Goal: Entertainment & Leisure: Consume media (video, audio)

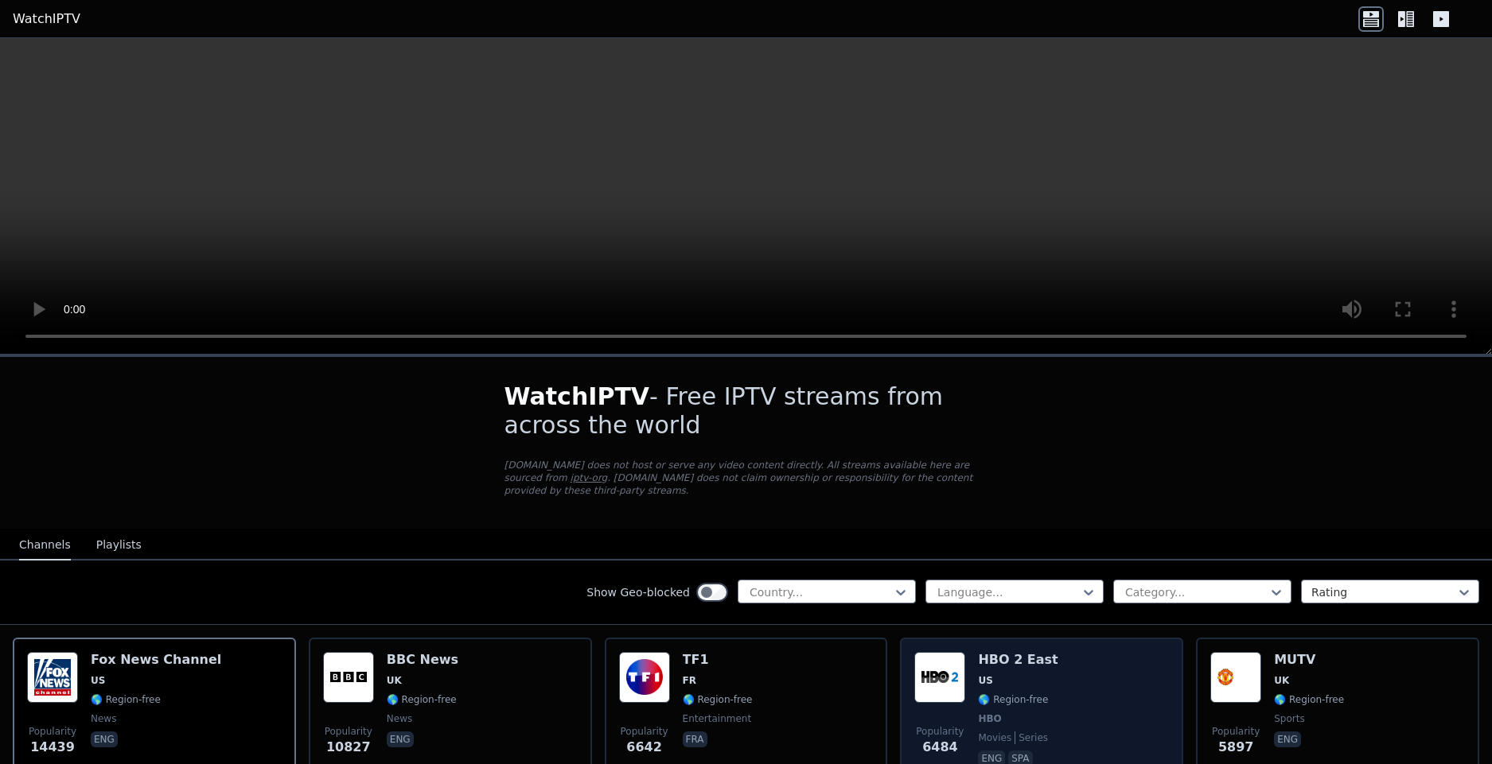
click at [934, 662] on img at bounding box center [939, 677] width 51 height 51
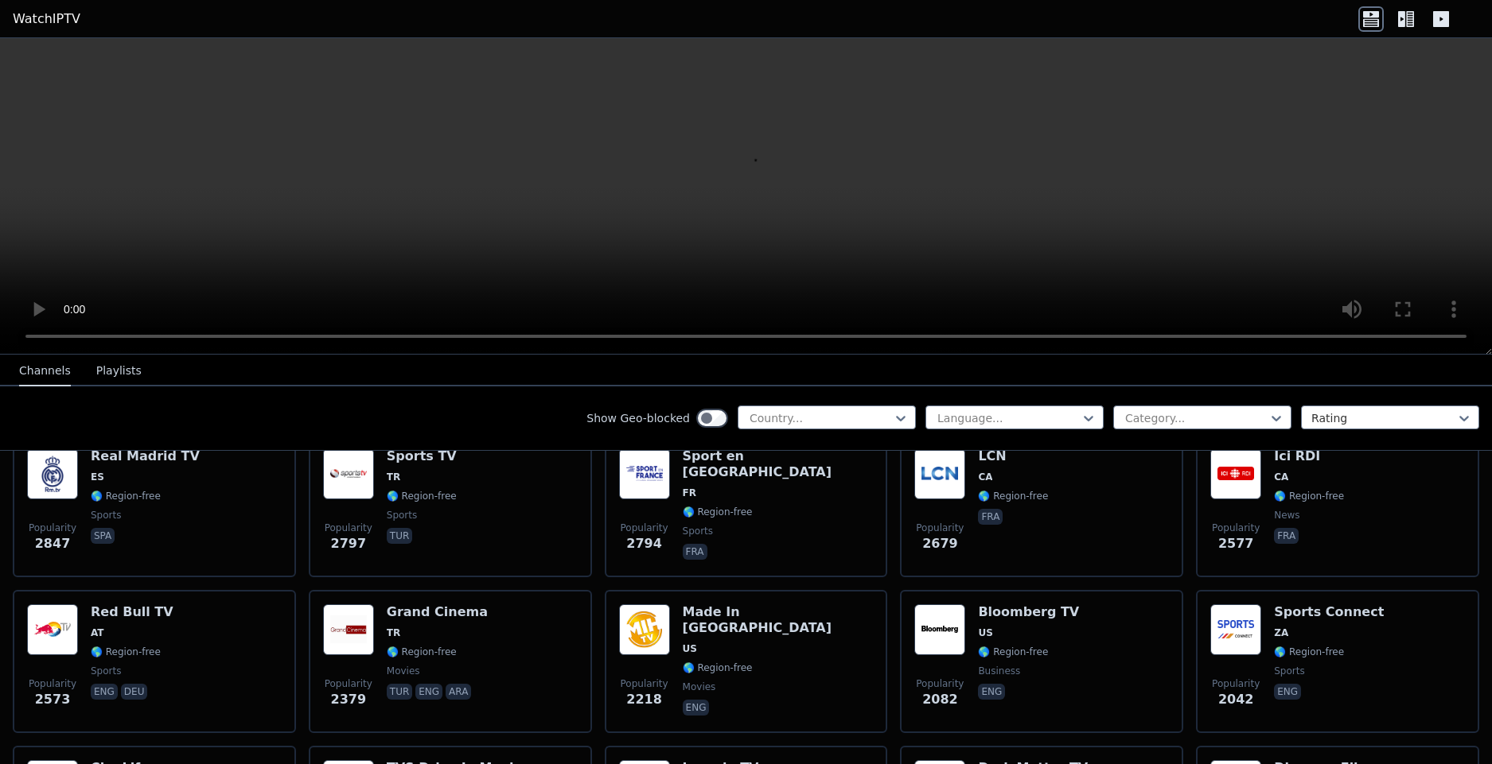
scroll to position [573, 0]
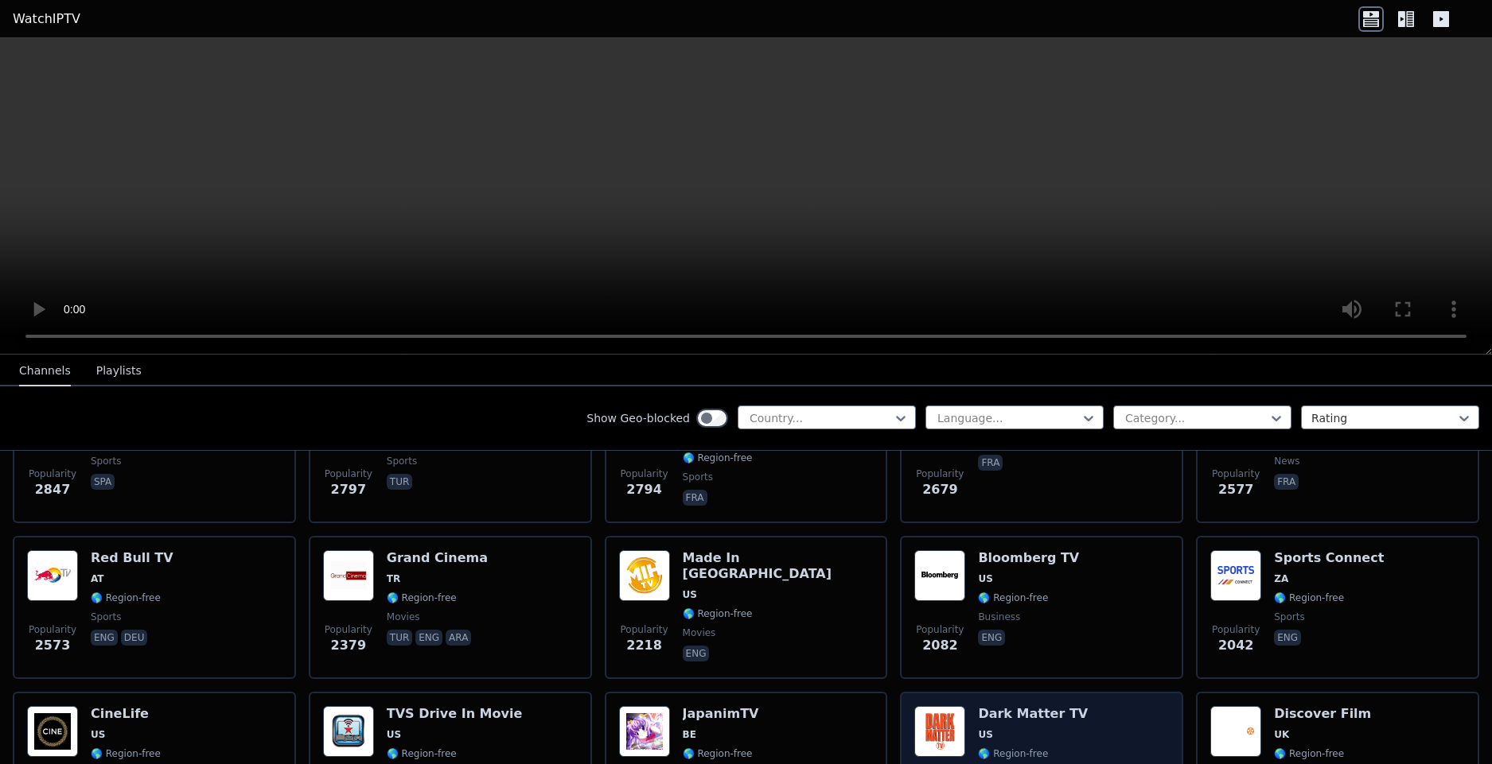
click at [1004, 710] on div "Dark Matter TV US 🌎 Region-free series eng" at bounding box center [1033, 763] width 110 height 115
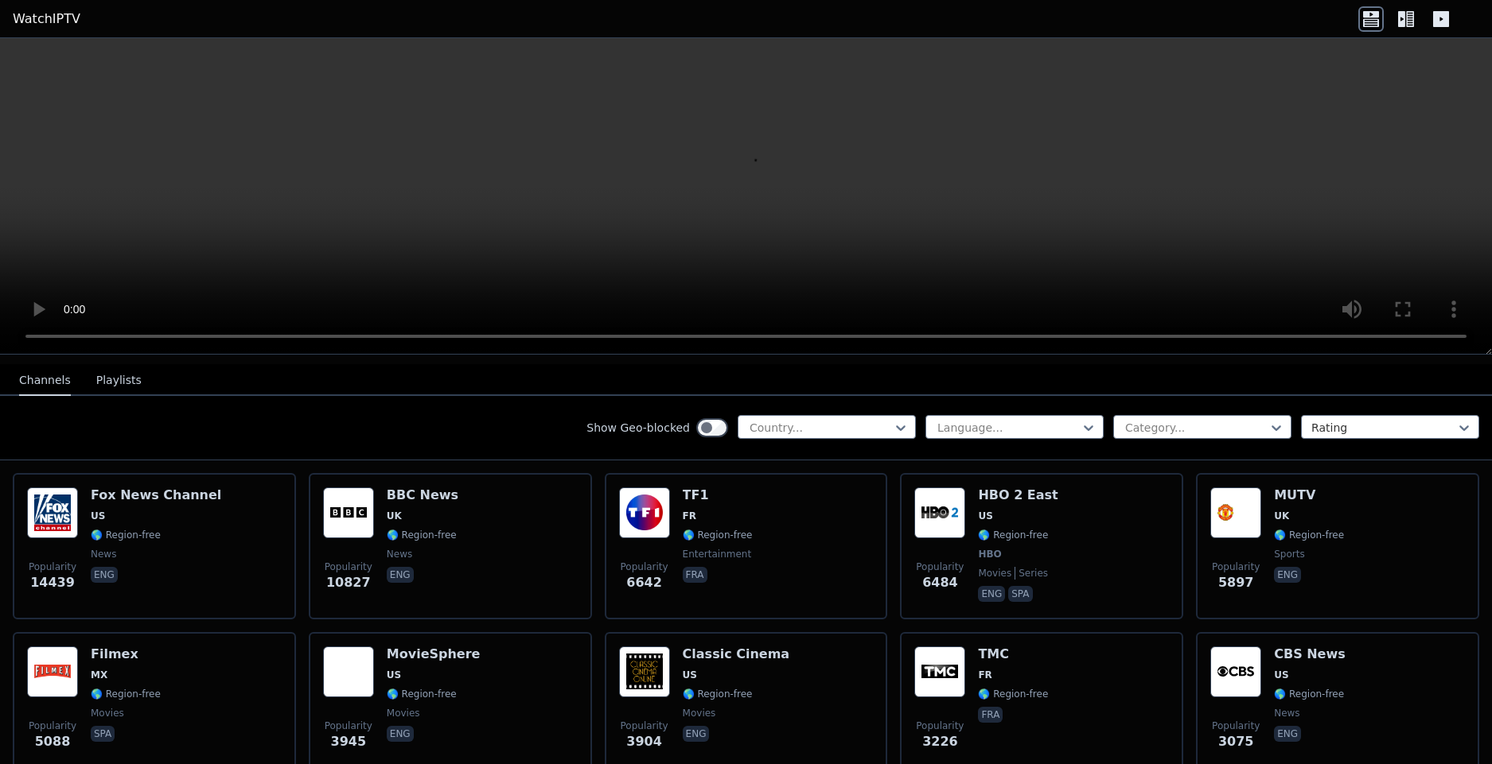
scroll to position [0, 0]
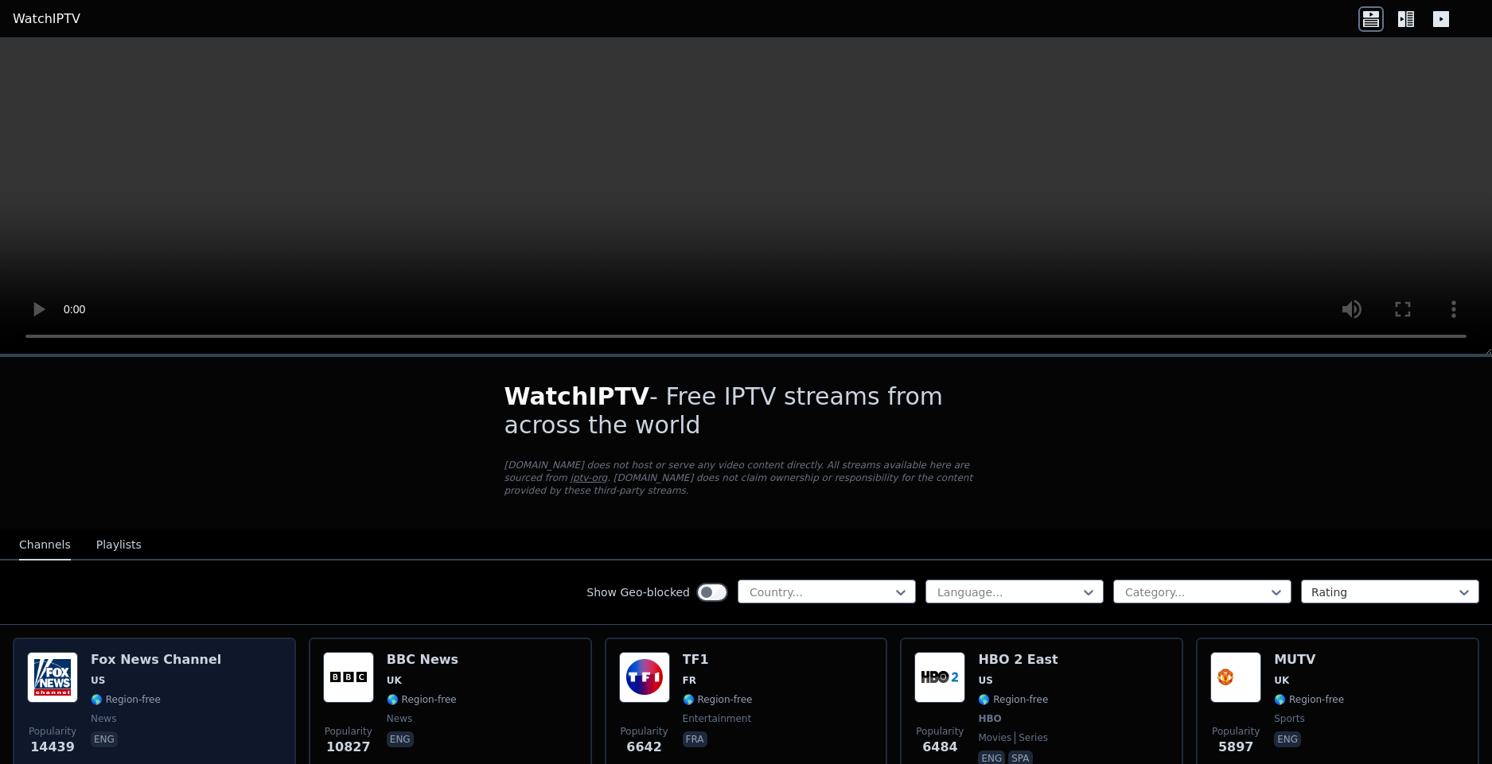
click at [128, 694] on span "🌎 Region-free" at bounding box center [126, 700] width 70 height 13
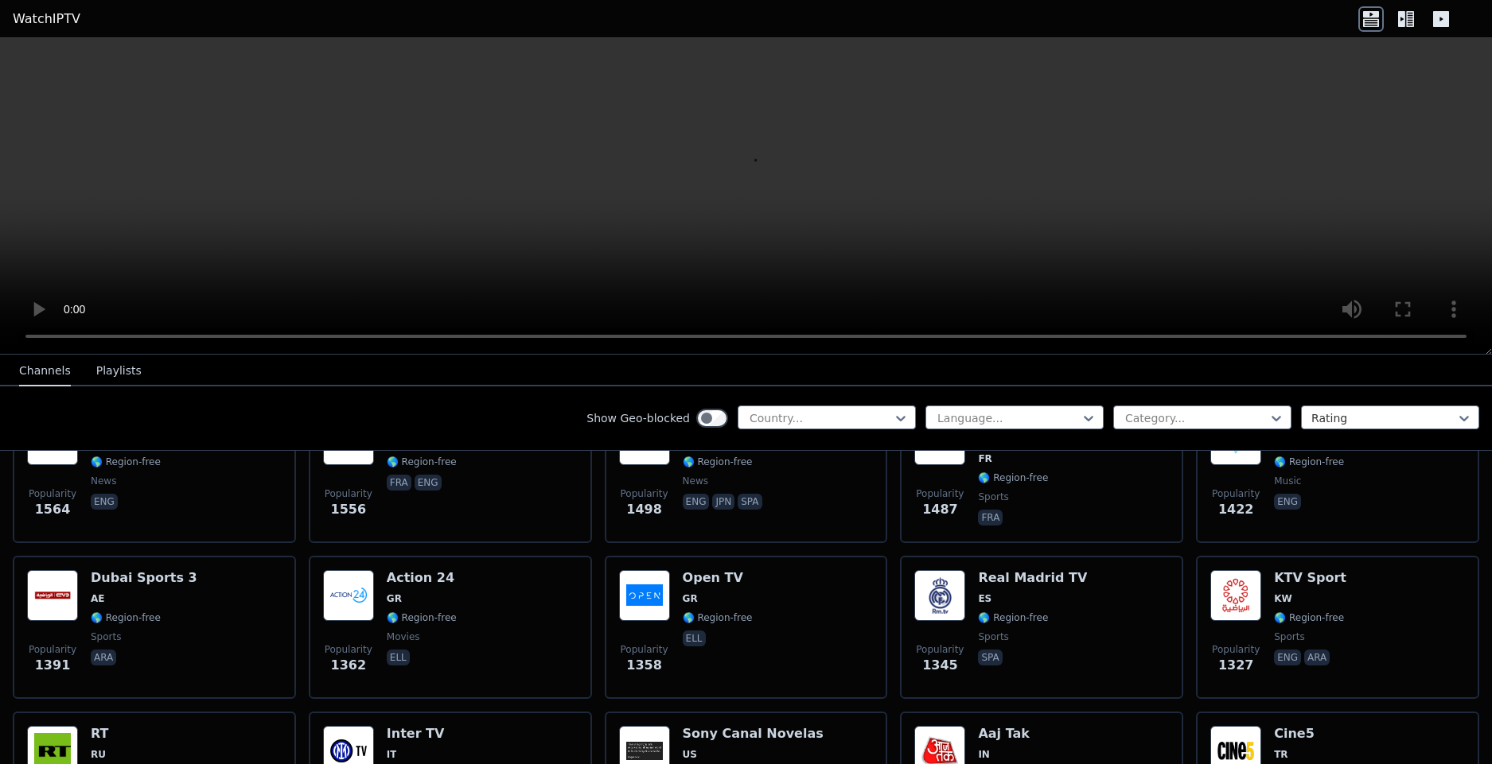
scroll to position [1241, 0]
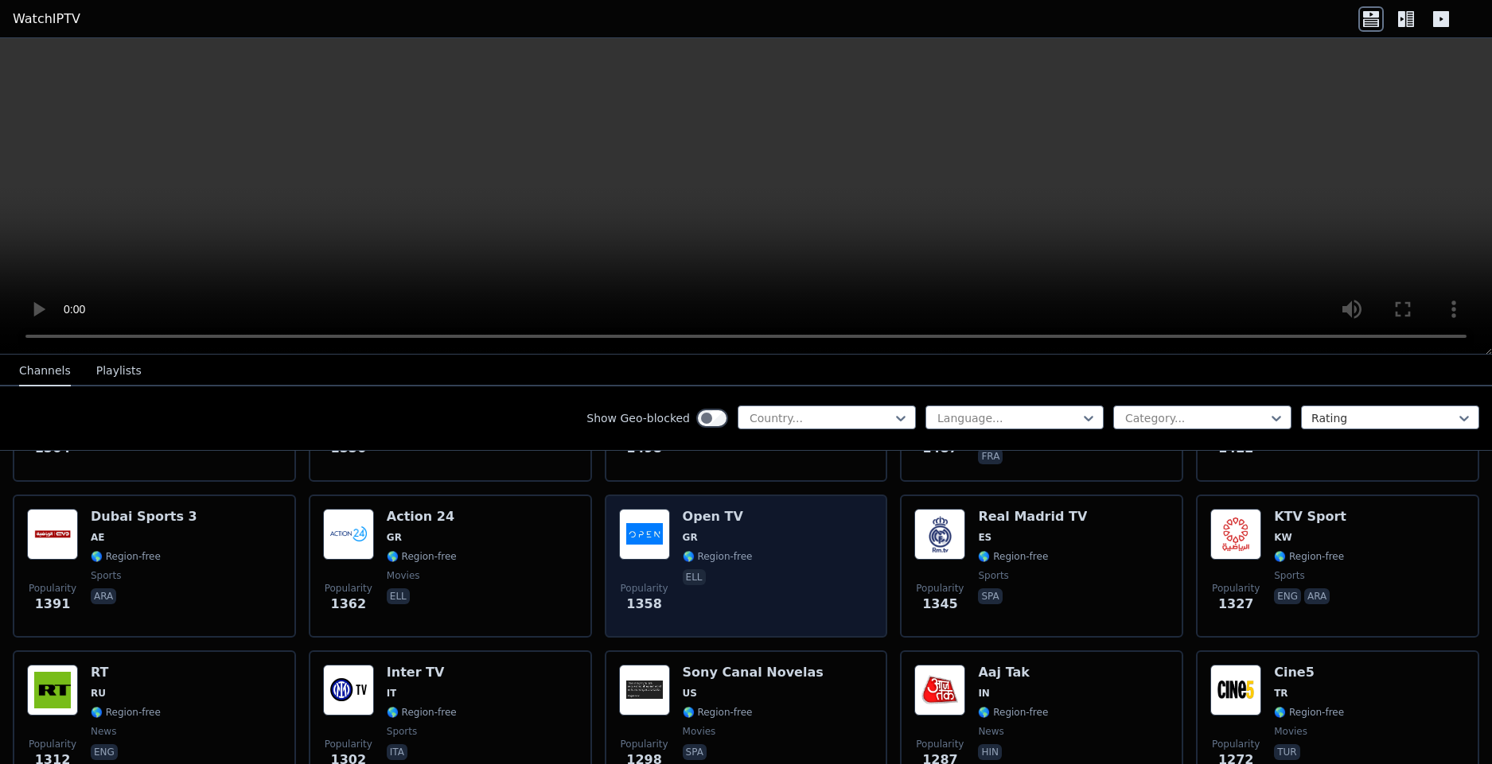
click at [760, 570] on div "Popularity 1358 Open TV GR 🌎 Region-free ell" at bounding box center [746, 566] width 255 height 115
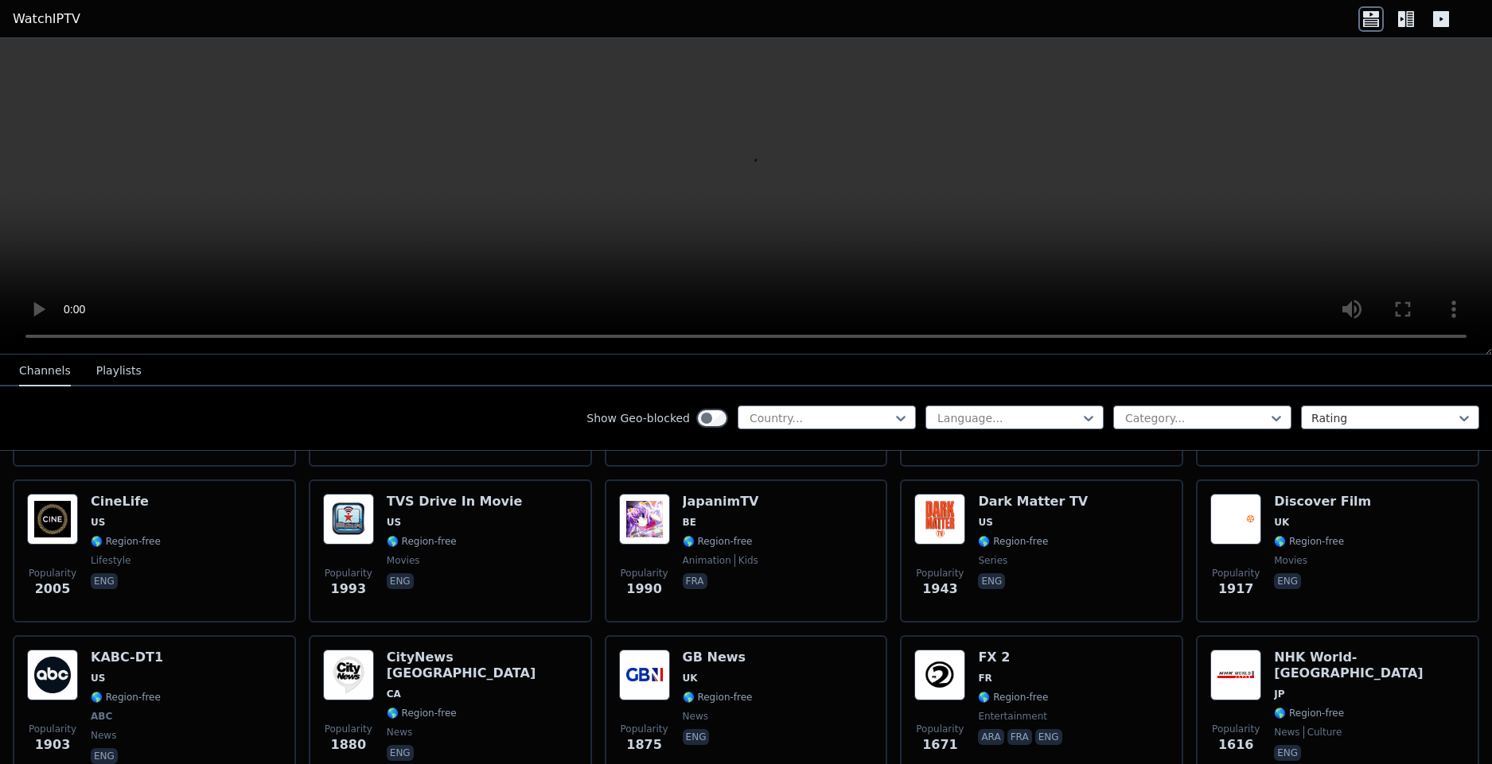
scroll to position [764, 0]
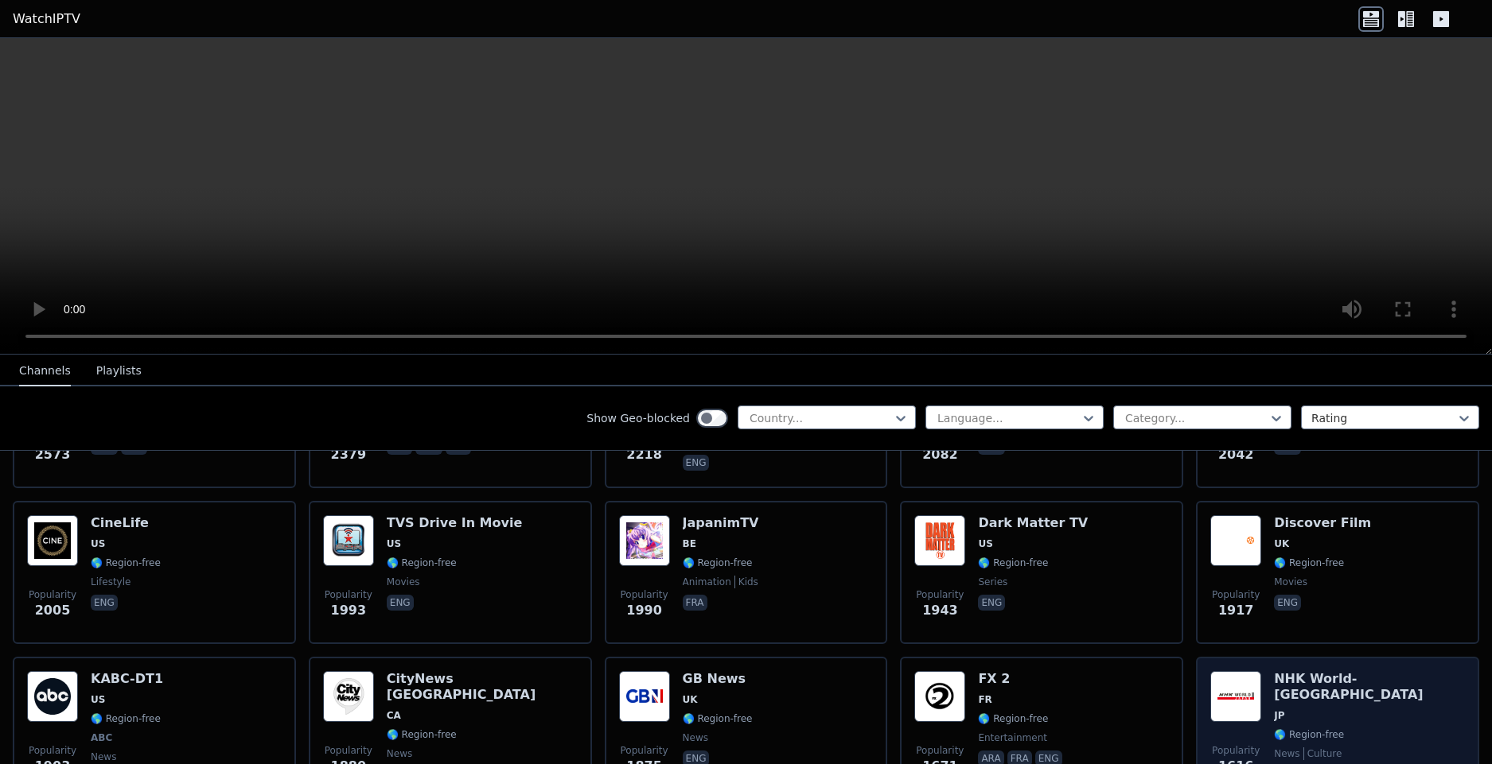
click at [1333, 710] on span "JP" at bounding box center [1369, 716] width 191 height 13
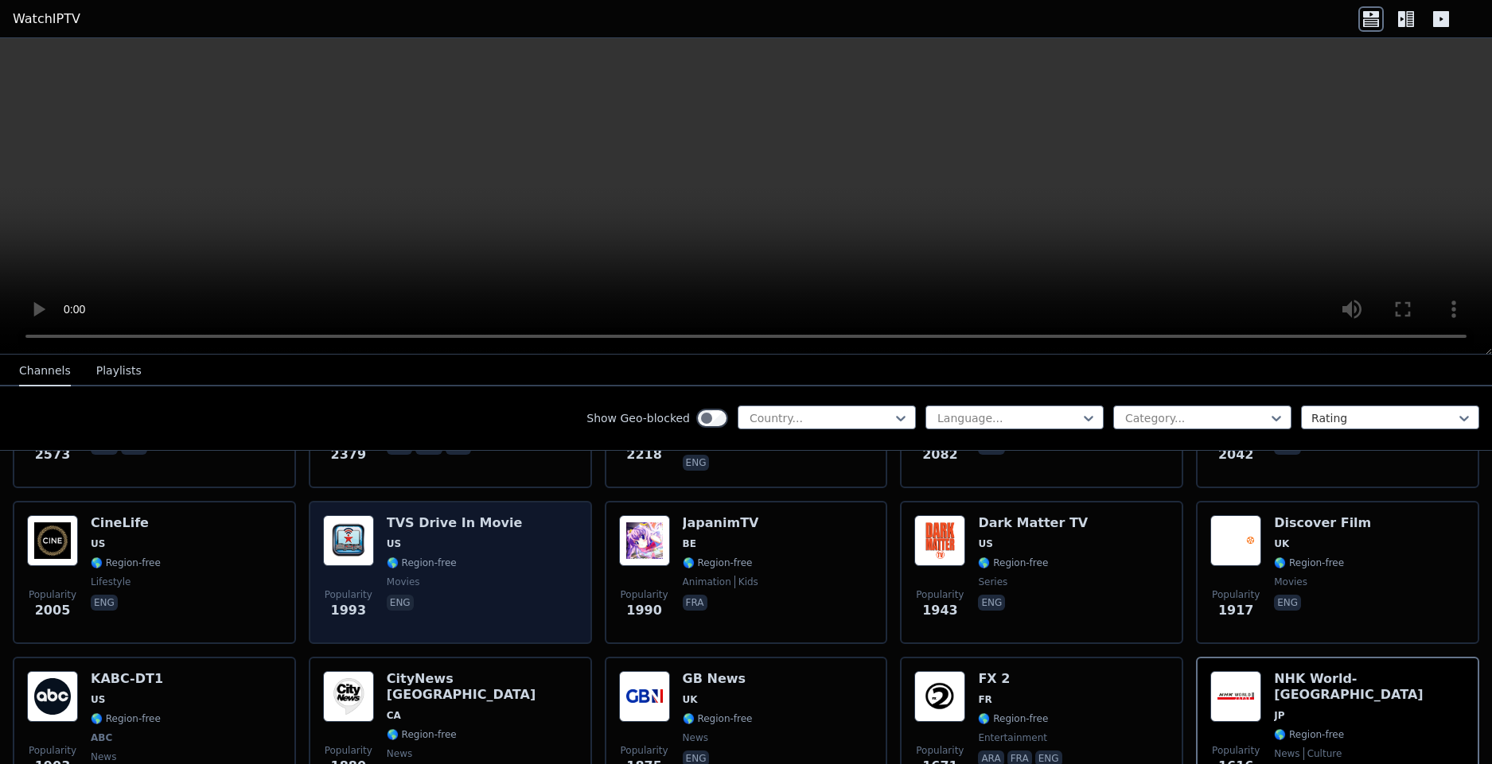
click at [441, 557] on span "🌎 Region-free" at bounding box center [422, 563] width 70 height 13
click at [448, 519] on div "TVS Drive In Movie US 🌎 Region-free movies eng" at bounding box center [455, 572] width 136 height 115
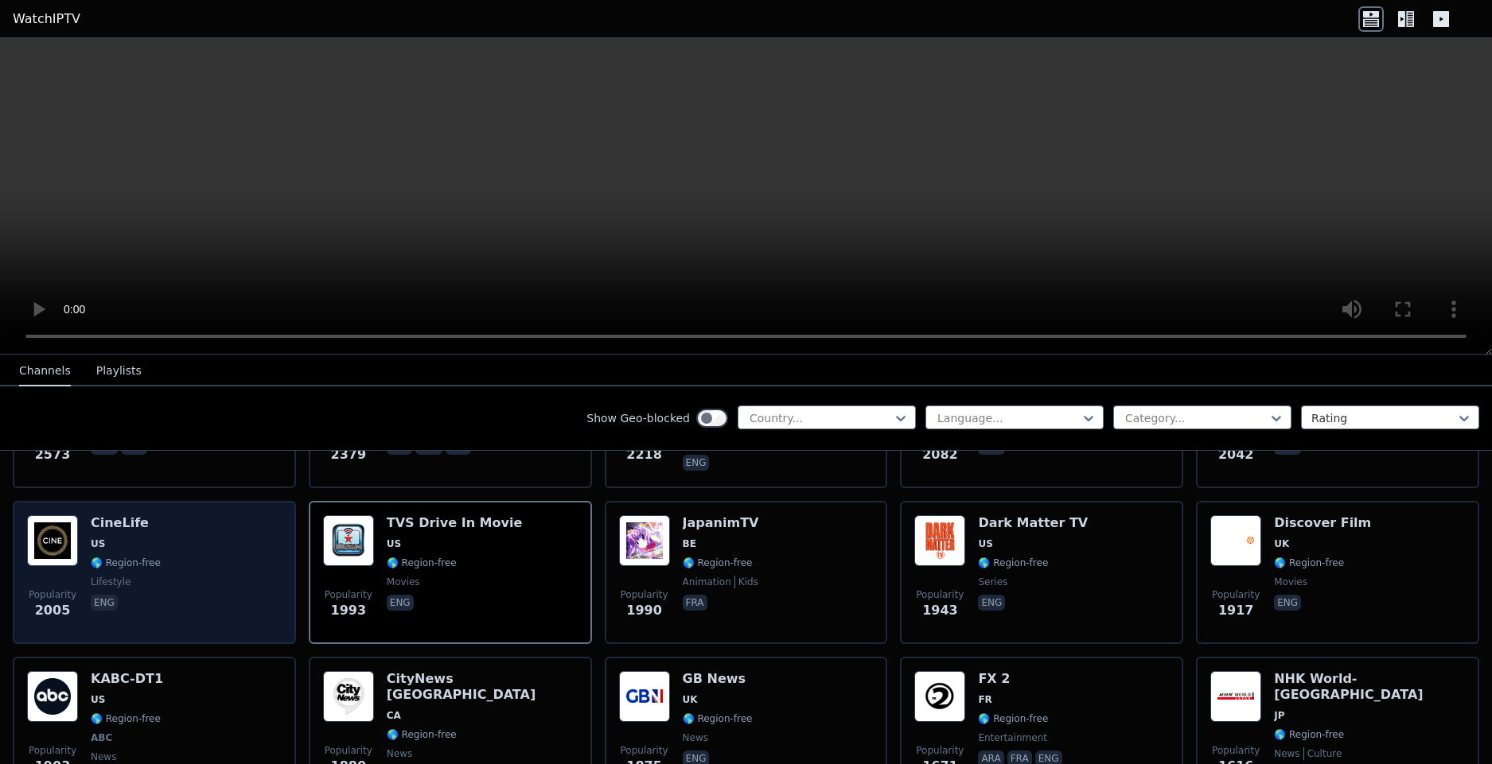
click at [208, 579] on div "Popularity 2005 CineLife [GEOGRAPHIC_DATA] 🌎 Region-free lifestyle eng" at bounding box center [154, 572] width 255 height 115
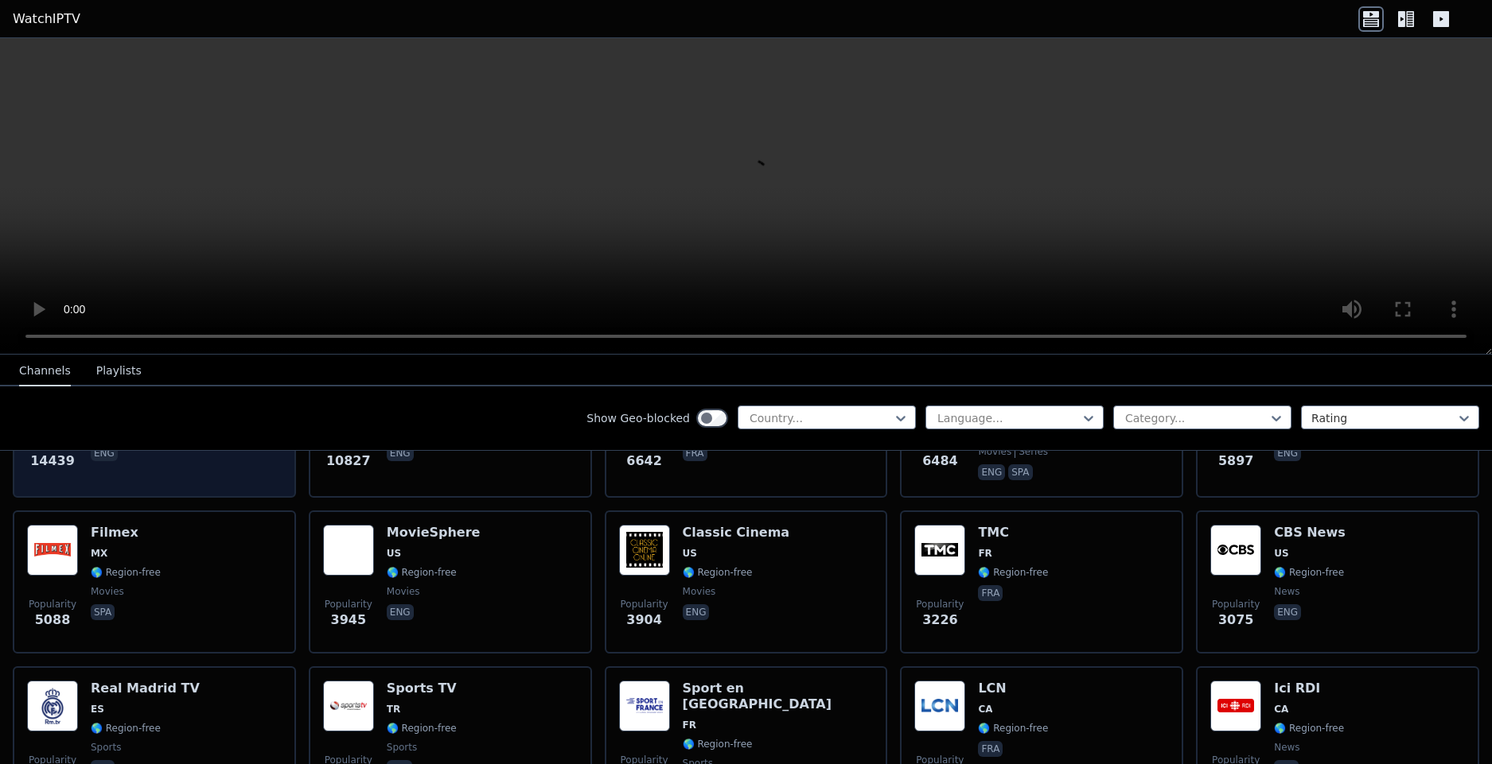
scroll to position [191, 0]
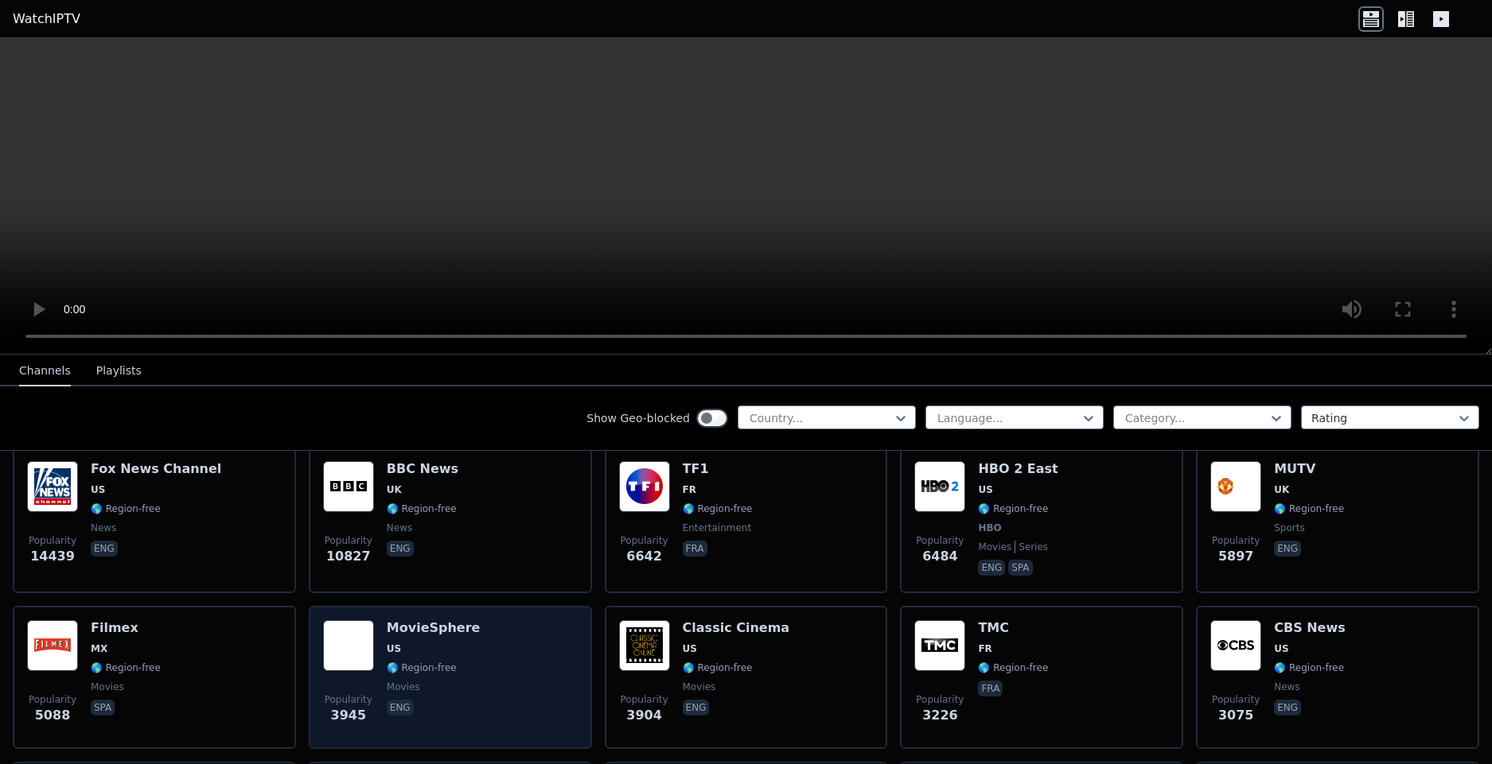
click at [506, 646] on div "Popularity 3945 MovieSphere US 🌎 Region-free movies eng" at bounding box center [450, 677] width 255 height 115
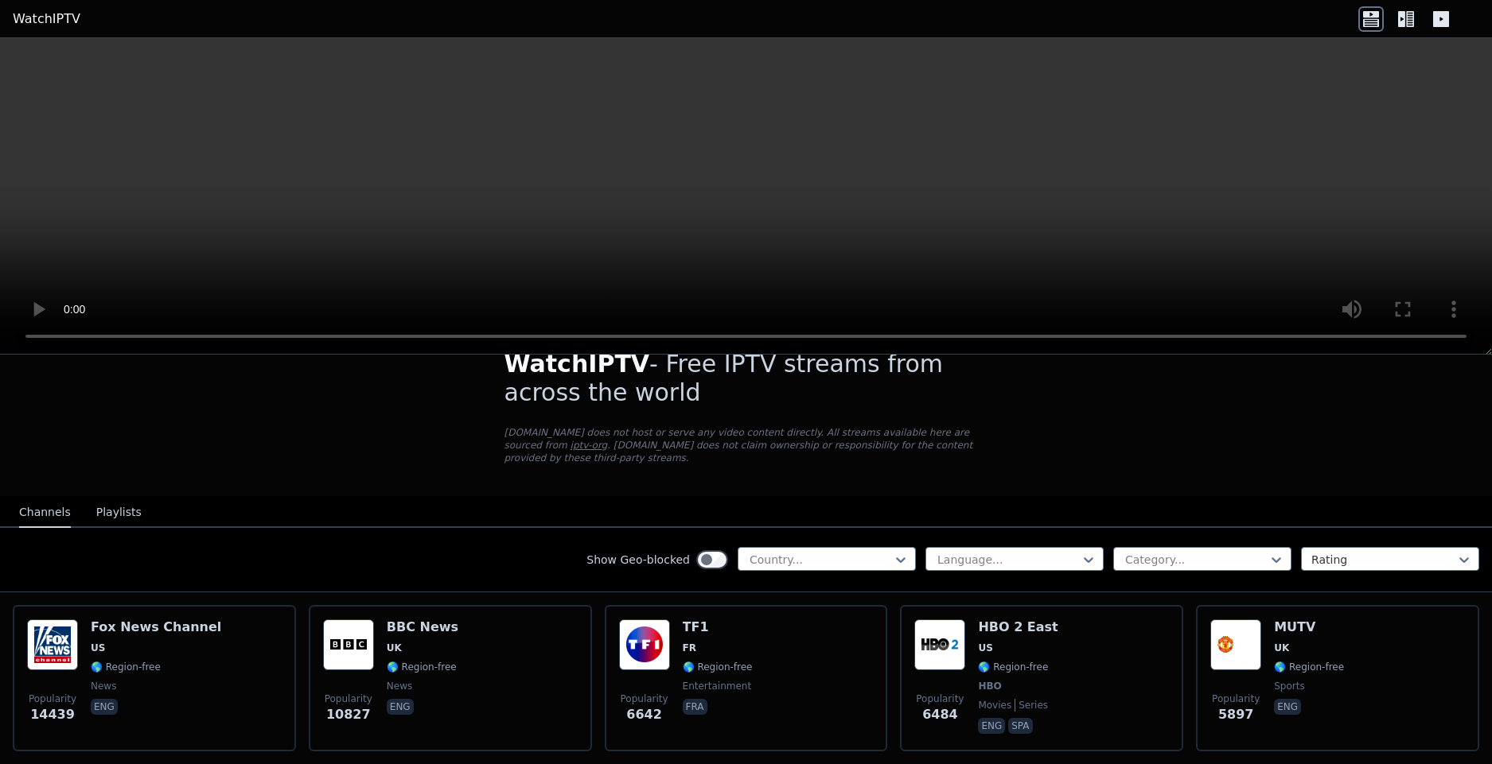
scroll to position [0, 0]
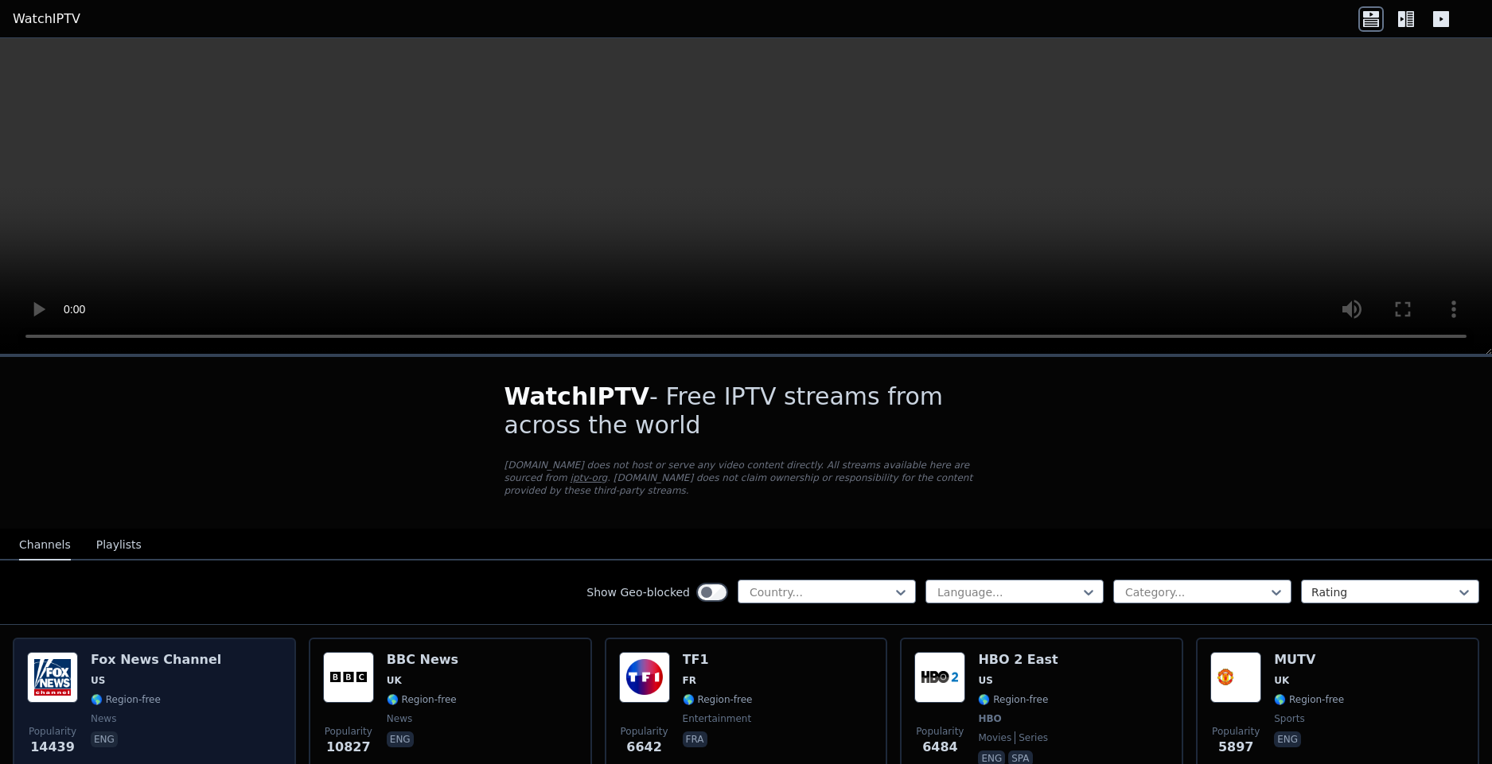
click at [196, 694] on span "🌎 Region-free" at bounding box center [156, 700] width 130 height 13
